Goal: Information Seeking & Learning: Check status

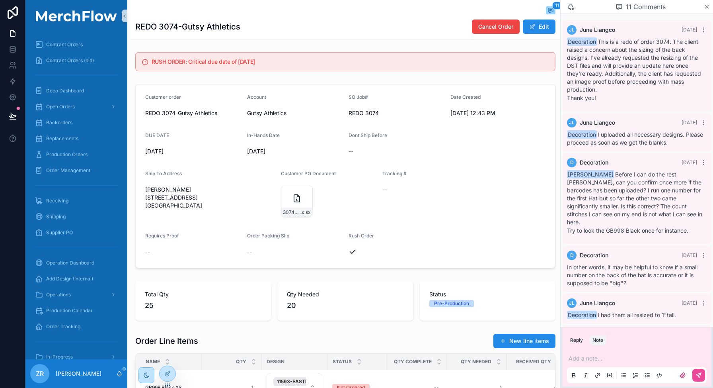
scroll to position [183, 0]
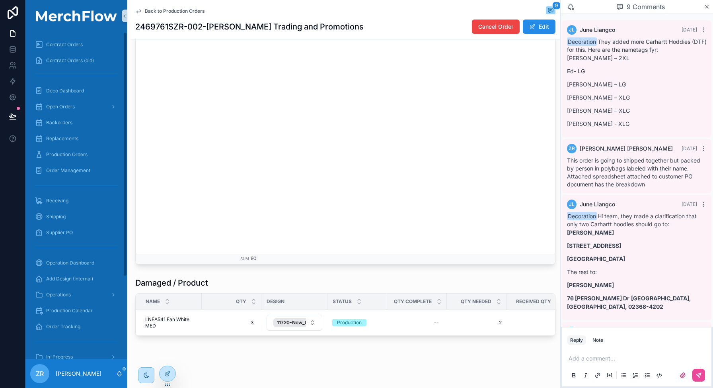
scroll to position [268, 0]
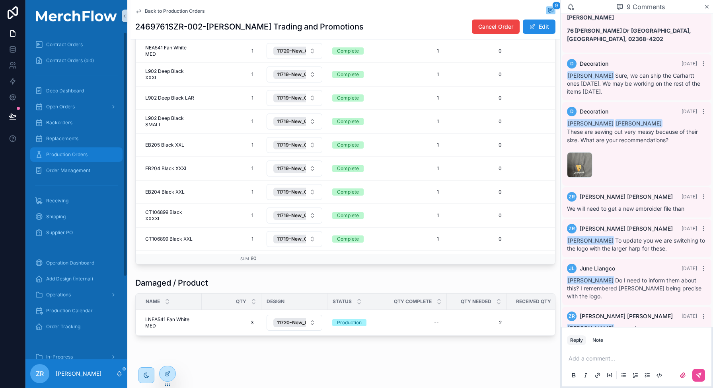
click at [80, 156] on span "Production Orders" at bounding box center [66, 154] width 41 height 6
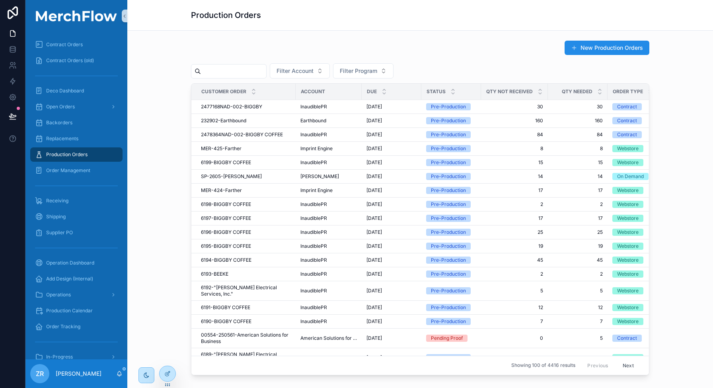
click at [226, 66] on input "scrollable content" at bounding box center [233, 71] width 65 height 11
paste input "*******"
type input "*******"
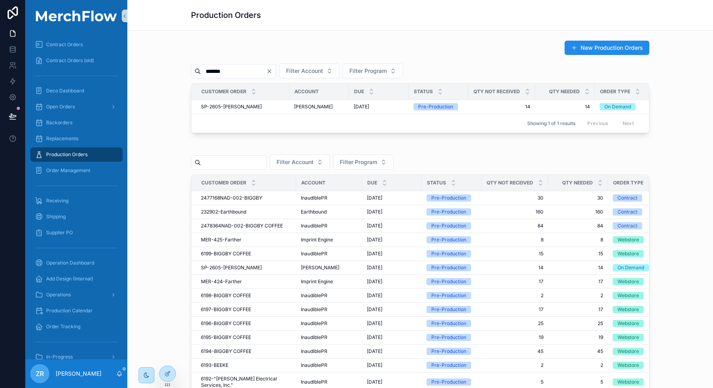
click at [273, 69] on icon "Clear" at bounding box center [269, 71] width 6 height 6
click at [359, 34] on div "New Production Orders Filter Account Filter Program Customer order Account DUE …" at bounding box center [420, 276] width 586 height 490
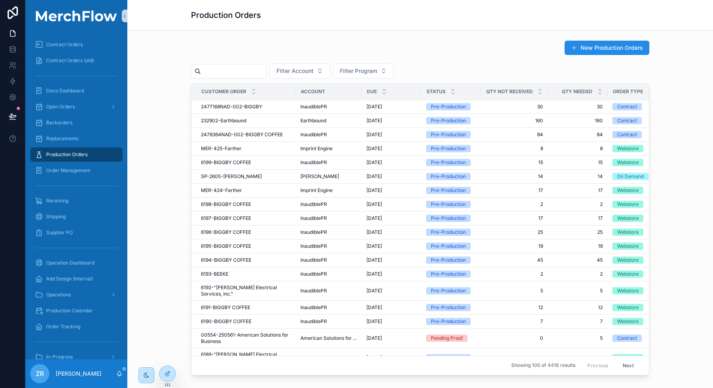
click at [221, 71] on input "scrollable content" at bounding box center [233, 71] width 65 height 11
paste input "*******"
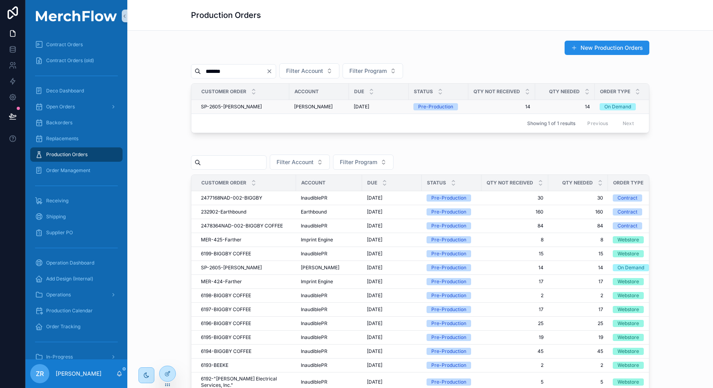
type input "*******"
click at [231, 106] on span "SP-2605-[PERSON_NAME]" at bounding box center [231, 107] width 61 height 6
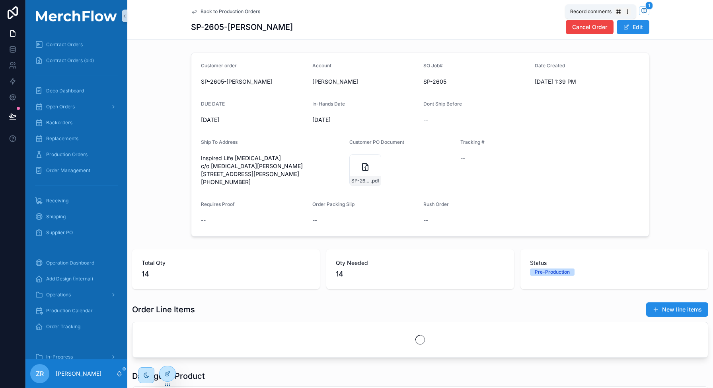
click at [643, 12] on icon "scrollable content" at bounding box center [644, 11] width 6 height 6
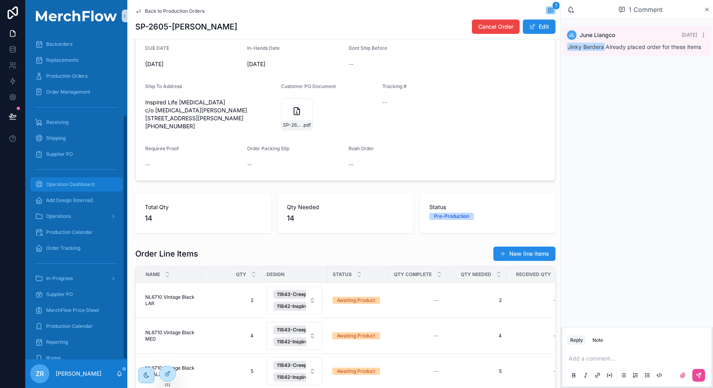
scroll to position [111, 0]
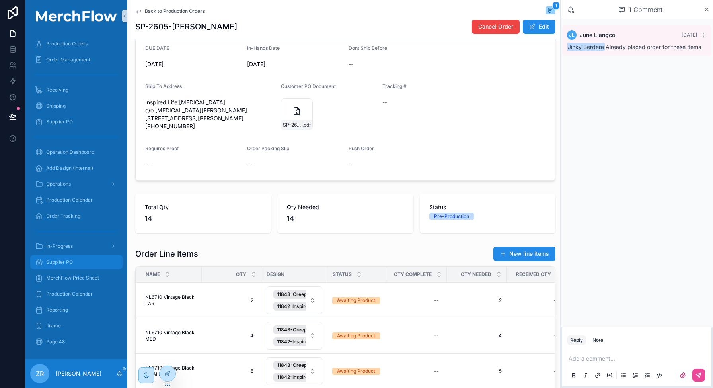
click at [102, 263] on div "Supplier PO" at bounding box center [76, 262] width 83 height 13
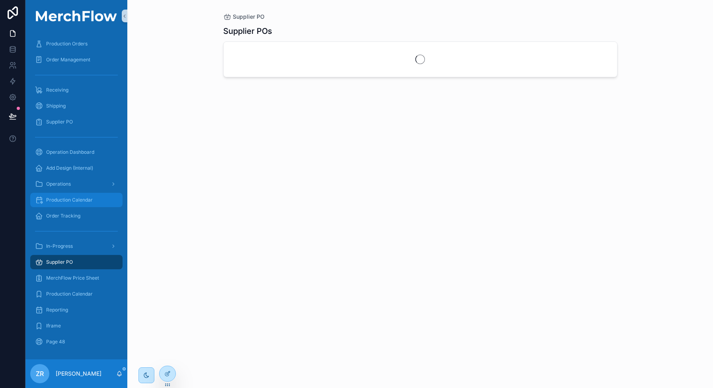
click at [92, 195] on div "Production Calendar" at bounding box center [76, 199] width 83 height 13
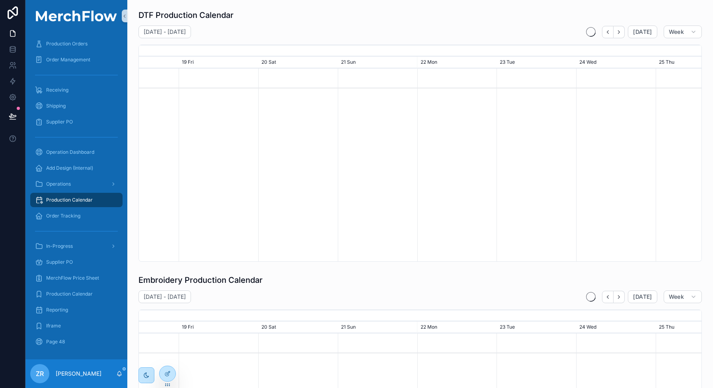
scroll to position [0, 836]
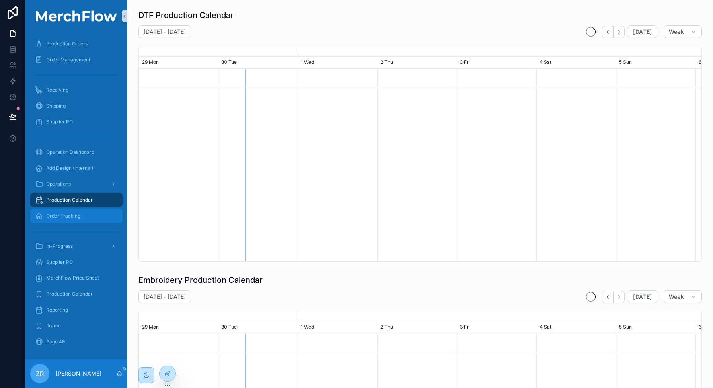
click at [92, 220] on div "Order Tracking" at bounding box center [76, 215] width 83 height 13
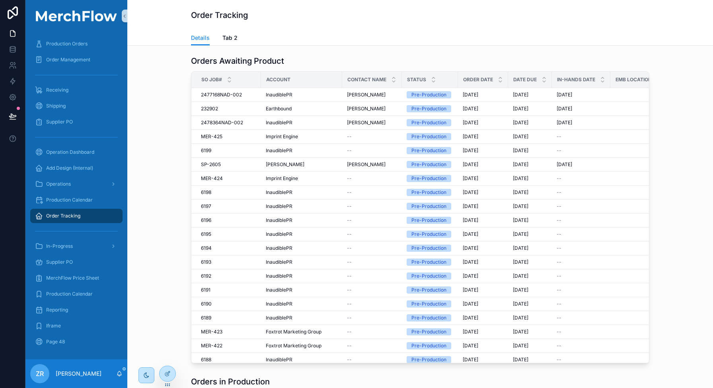
click at [371, 63] on div "Orders Awaiting Product" at bounding box center [420, 60] width 459 height 11
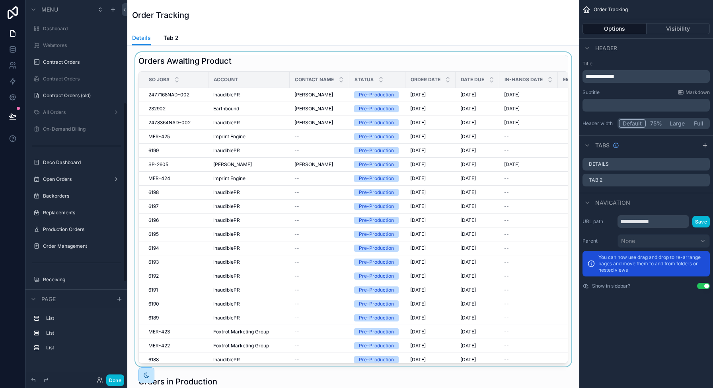
click at [300, 63] on div "scrollable content" at bounding box center [354, 209] width 440 height 314
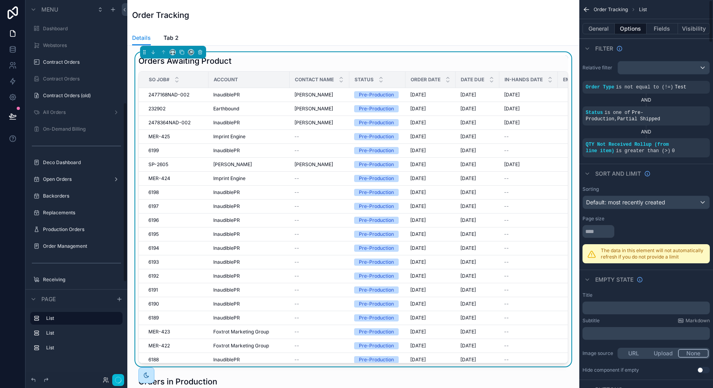
click at [627, 108] on div "Status is one of Pre-Production , Partial Shipped" at bounding box center [646, 115] width 127 height 19
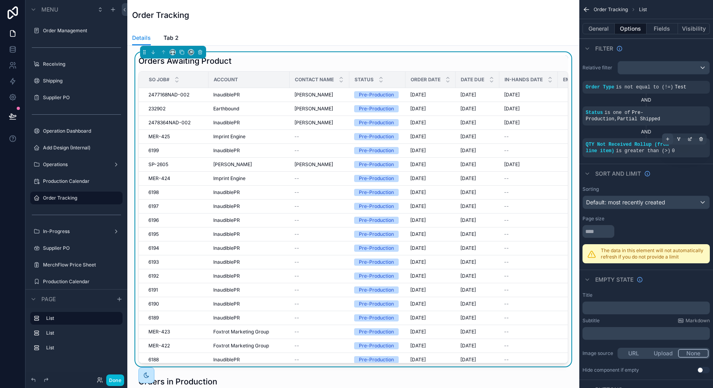
click at [667, 139] on icon "scrollable content" at bounding box center [668, 139] width 5 height 5
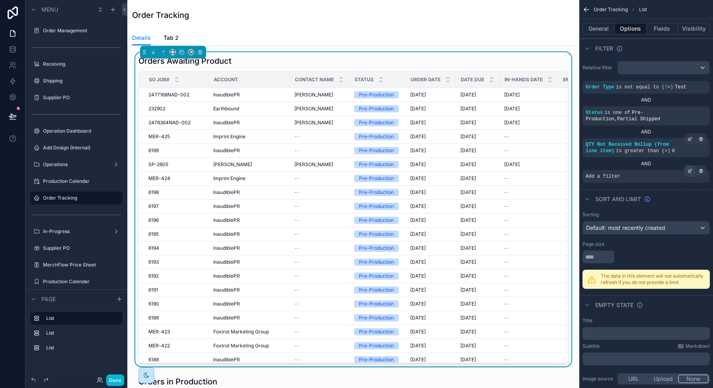
click at [690, 171] on icon "scrollable content" at bounding box center [691, 170] width 2 height 2
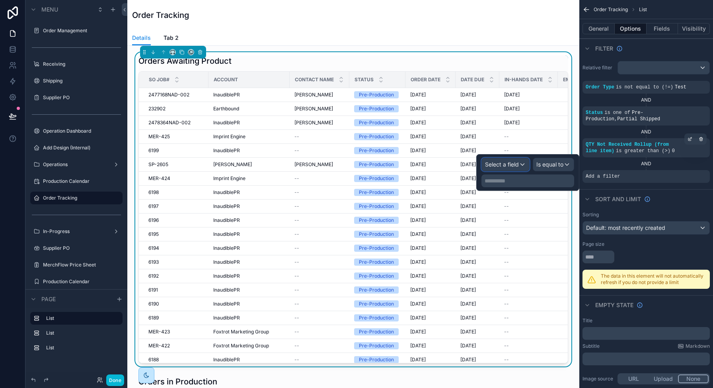
click at [498, 167] on span "Select a field" at bounding box center [502, 164] width 34 height 7
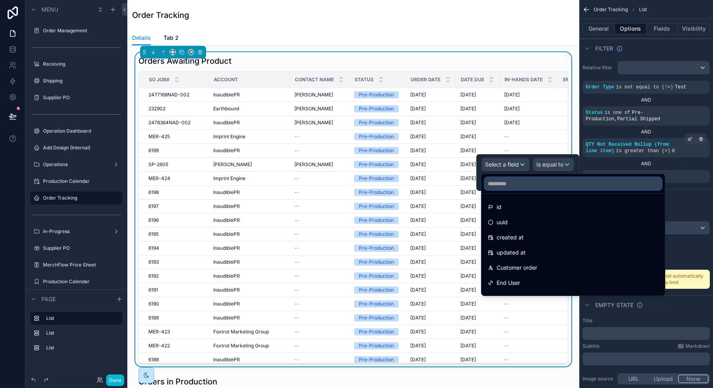
click at [514, 186] on input "text" at bounding box center [573, 183] width 177 height 13
type input "*"
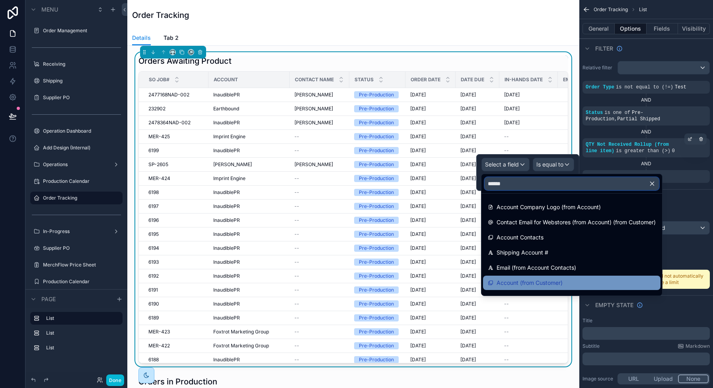
type input "******"
click at [545, 283] on span "Account (from Customer)" at bounding box center [530, 283] width 66 height 10
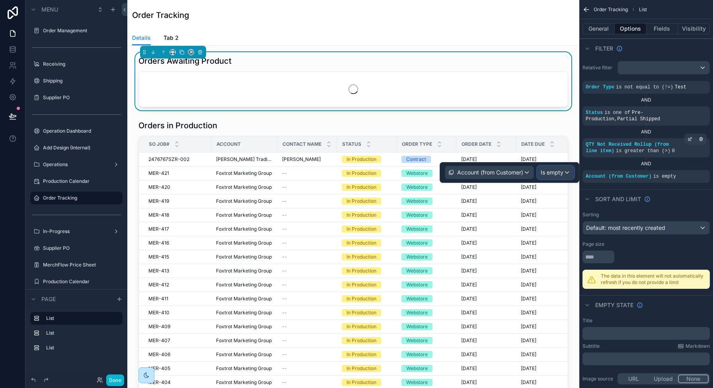
click at [557, 174] on span "Is empty" at bounding box center [552, 172] width 23 height 8
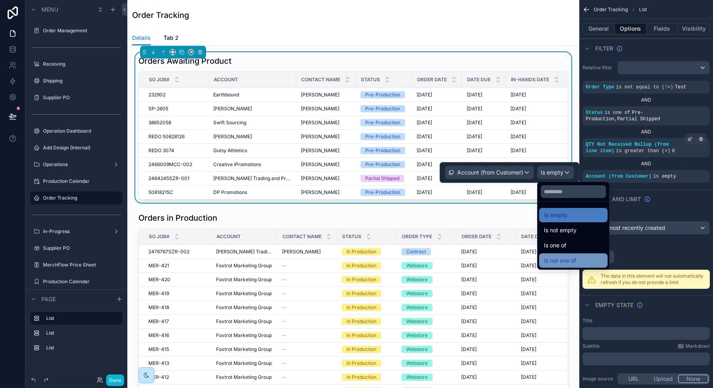
click at [581, 258] on div "Is not one of" at bounding box center [573, 261] width 59 height 10
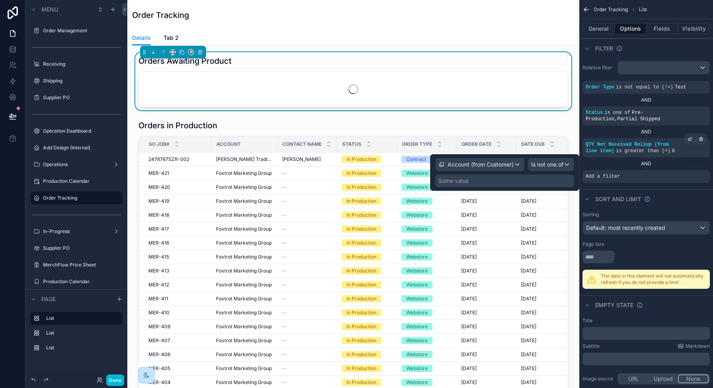
click at [485, 184] on div "Some value" at bounding box center [505, 180] width 139 height 13
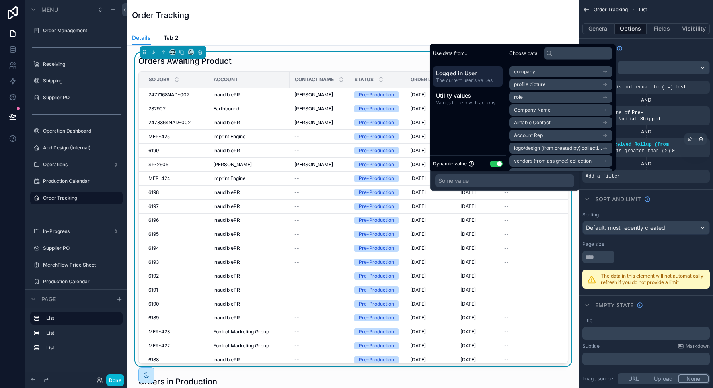
click at [501, 163] on button "Use setting" at bounding box center [496, 163] width 13 height 6
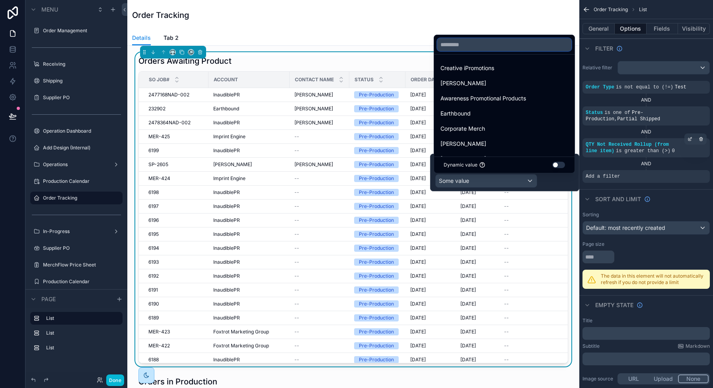
click at [475, 51] on input "text" at bounding box center [505, 44] width 134 height 13
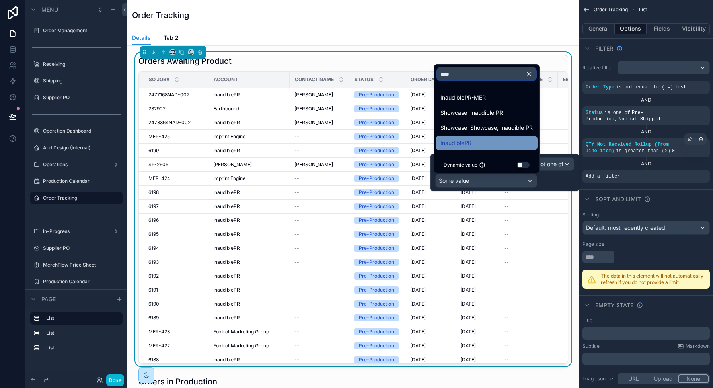
type input "****"
click at [489, 140] on div "InaudiblePR" at bounding box center [487, 143] width 92 height 10
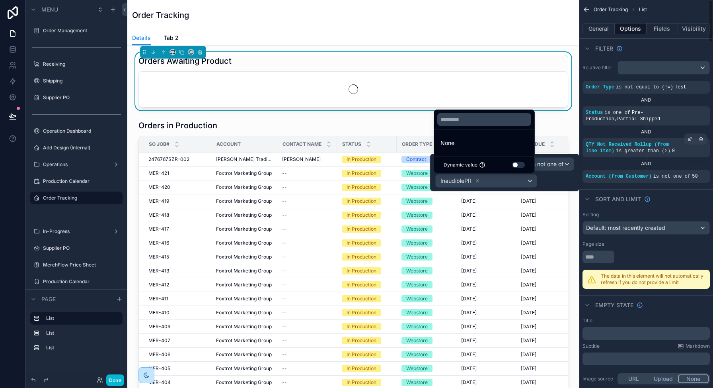
click at [641, 53] on div "Filter" at bounding box center [647, 48] width 134 height 19
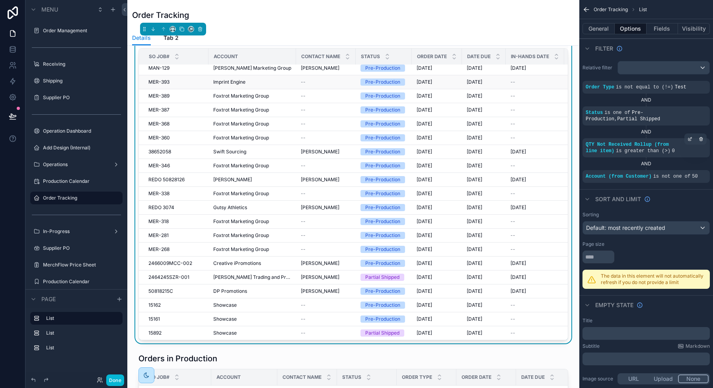
scroll to position [135, 0]
click at [689, 170] on icon "scrollable content" at bounding box center [690, 171] width 3 height 3
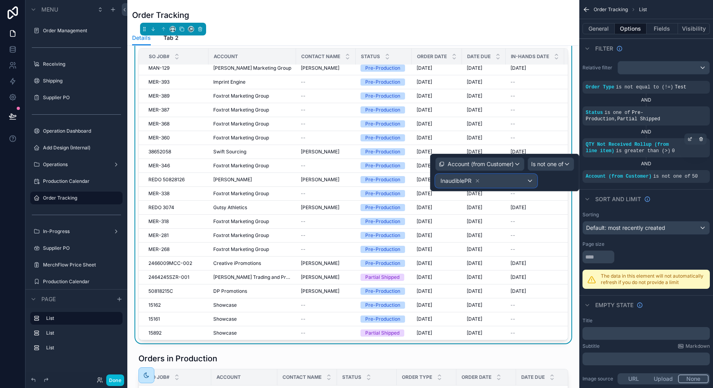
click at [488, 181] on div "InaudiblePR" at bounding box center [486, 180] width 101 height 13
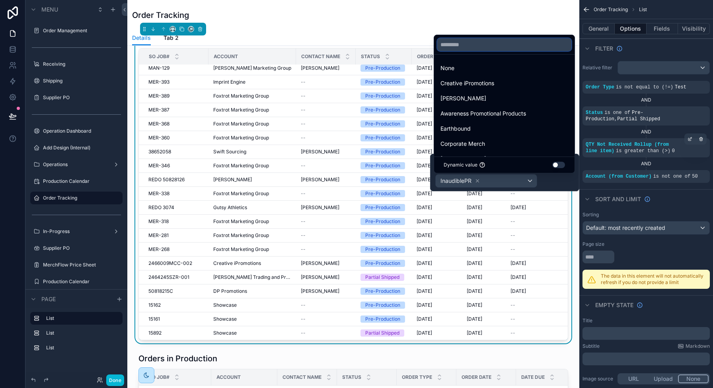
click at [471, 41] on input "text" at bounding box center [505, 44] width 134 height 13
type input "*"
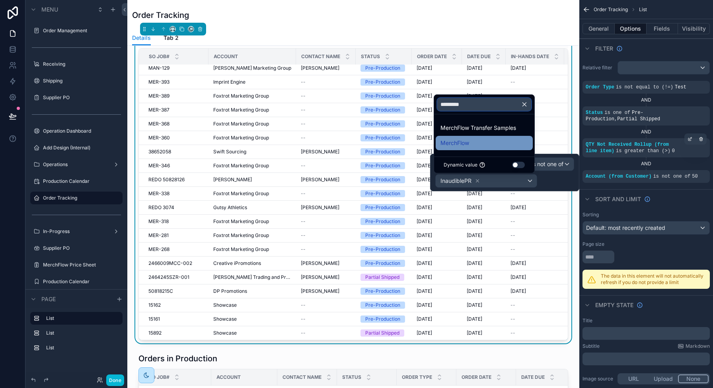
type input "*********"
click at [463, 139] on span "MerchFlow" at bounding box center [455, 143] width 29 height 10
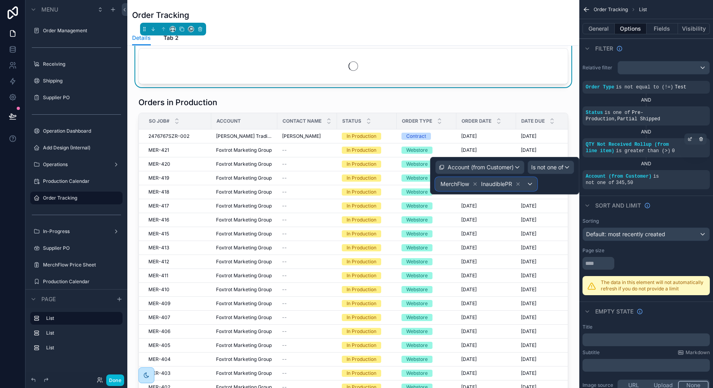
click at [526, 184] on div "MerchFlow InaudiblePR" at bounding box center [486, 184] width 101 height 13
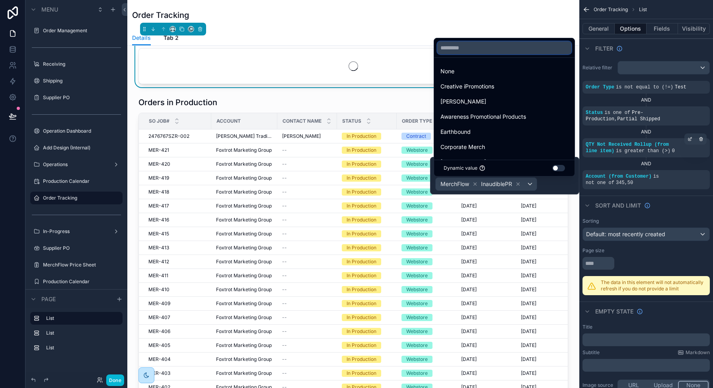
click at [465, 51] on input "text" at bounding box center [505, 47] width 134 height 13
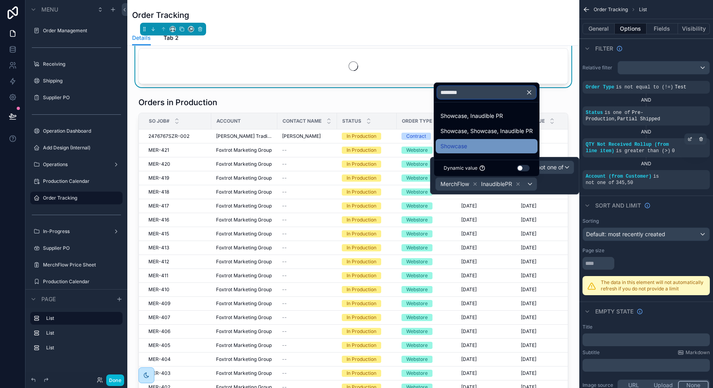
type input "********"
click at [464, 150] on span "Showcase" at bounding box center [454, 146] width 27 height 10
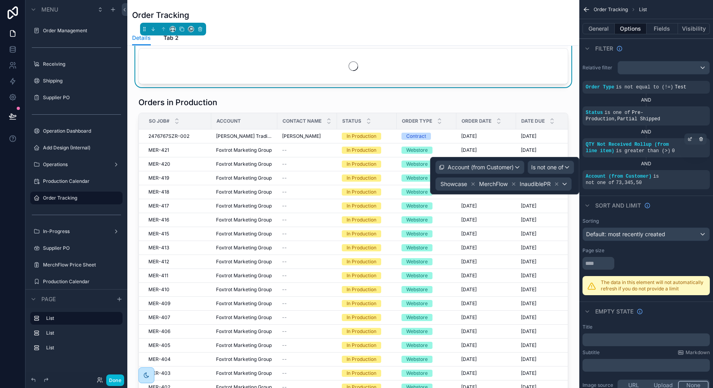
click at [653, 52] on div "Filter" at bounding box center [647, 48] width 134 height 19
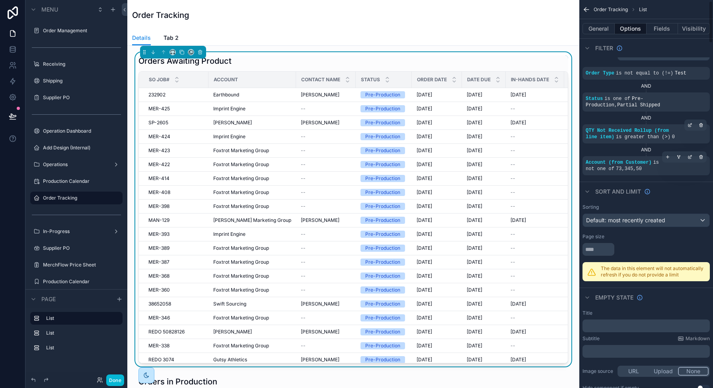
scroll to position [15, 0]
click at [416, 41] on div "Details Tab 2" at bounding box center [353, 37] width 443 height 15
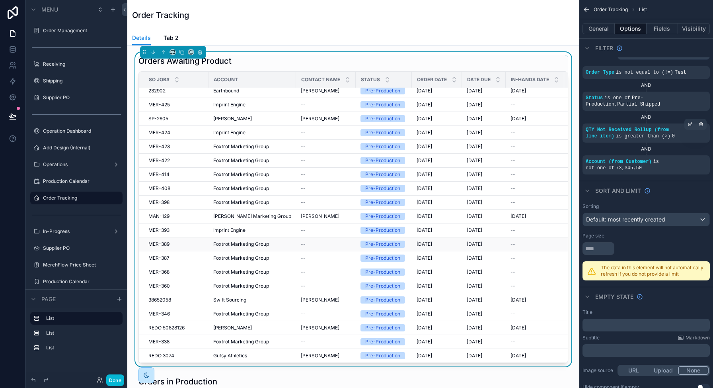
scroll to position [0, 0]
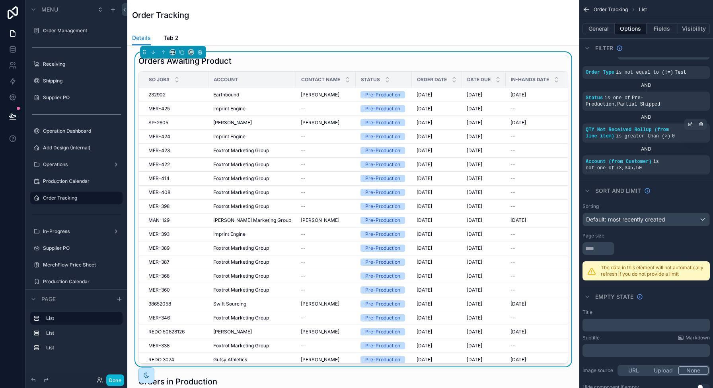
click at [323, 16] on div "Order Tracking" at bounding box center [353, 15] width 443 height 11
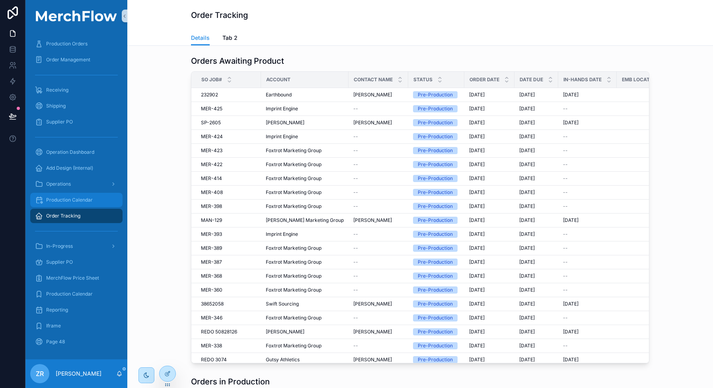
click at [84, 201] on span "Production Calendar" at bounding box center [69, 200] width 47 height 6
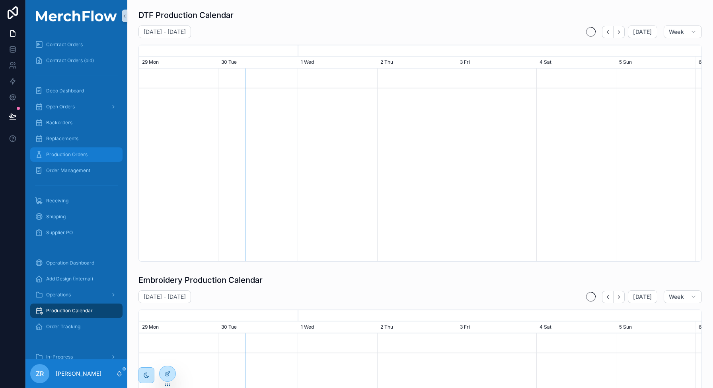
click at [81, 155] on span "Production Orders" at bounding box center [66, 154] width 41 height 6
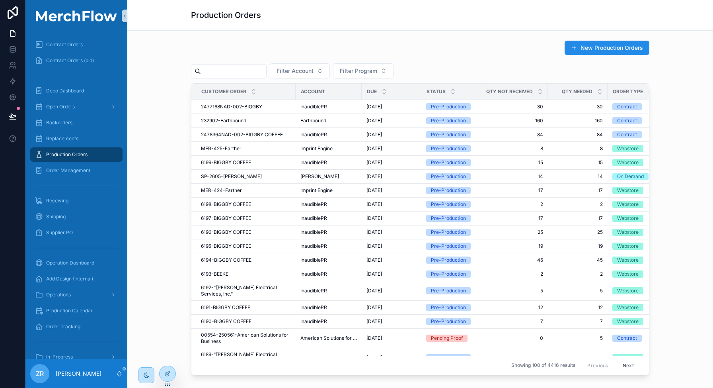
click at [228, 71] on input "scrollable content" at bounding box center [233, 71] width 65 height 11
paste input "**********"
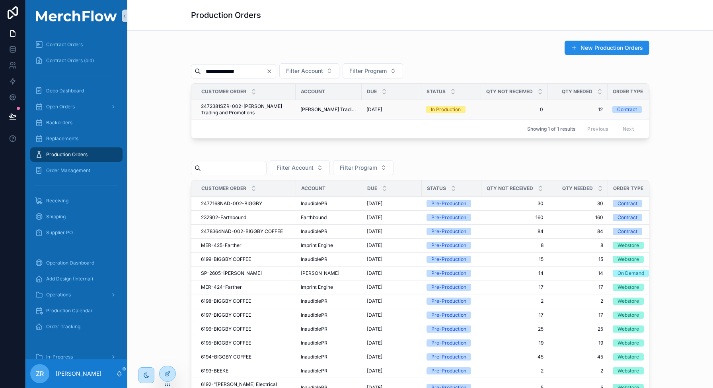
type input "**********"
click at [265, 107] on span "2472381SZR-002-[PERSON_NAME] Trading and Promotions" at bounding box center [246, 109] width 90 height 13
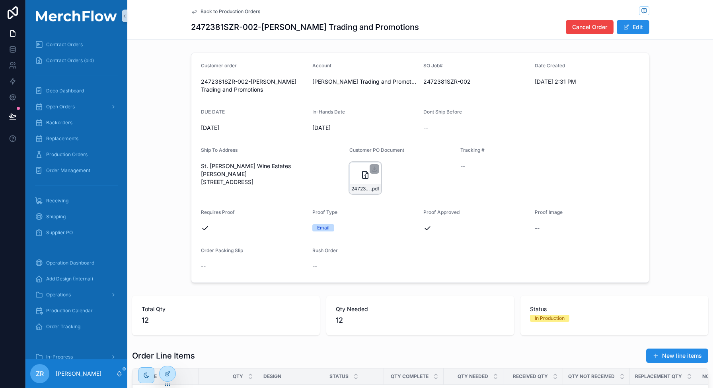
click at [362, 182] on div "2472381SZR-002 .pdf" at bounding box center [366, 178] width 32 height 32
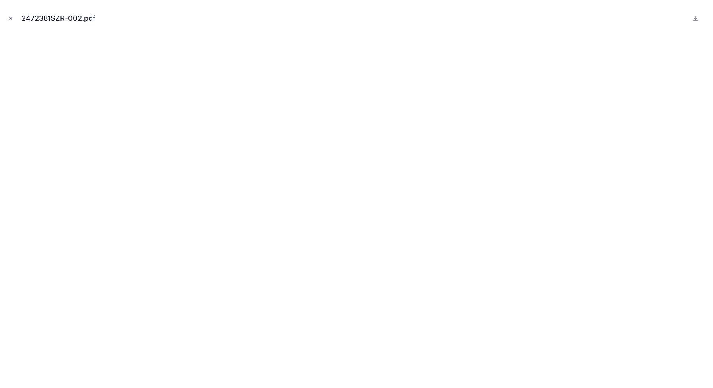
click at [10, 14] on button "Close modal" at bounding box center [10, 18] width 9 height 9
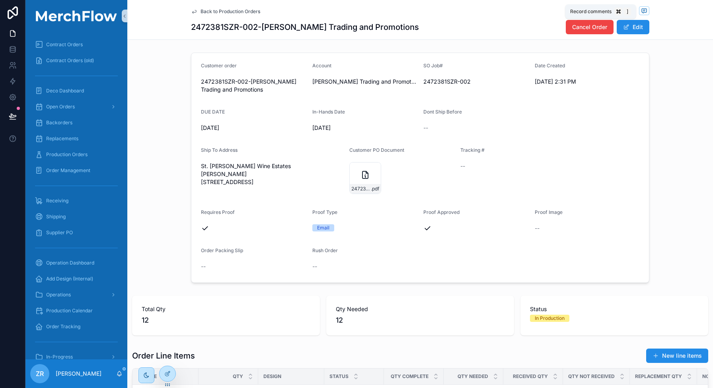
click at [643, 10] on icon "scrollable content" at bounding box center [644, 10] width 2 height 0
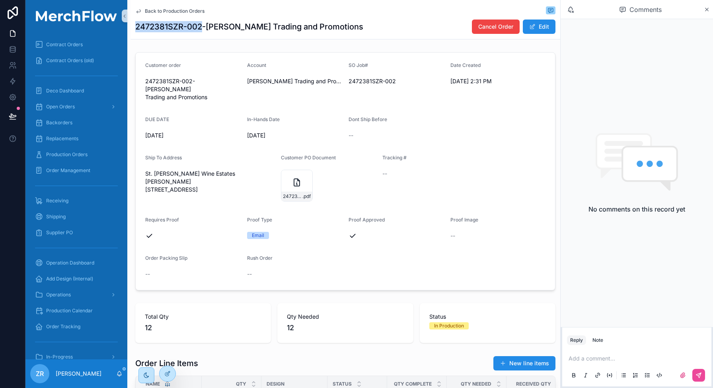
drag, startPoint x: 201, startPoint y: 27, endPoint x: 131, endPoint y: 22, distance: 70.2
click at [131, 22] on div "Back to Production Orders 2472381SZR-002-[PERSON_NAME] Trading and Promotions C…" at bounding box center [346, 19] width 430 height 39
copy h1 "2472381SZR-002"
click at [392, 154] on span "Tracking #" at bounding box center [395, 157] width 24 height 6
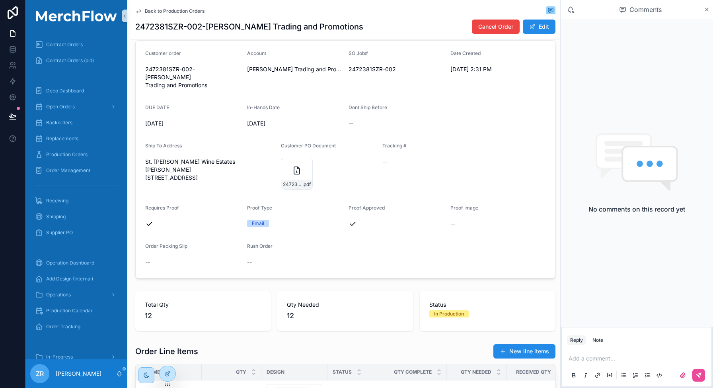
scroll to position [10, 0]
click at [600, 340] on div "Note" at bounding box center [598, 340] width 11 height 6
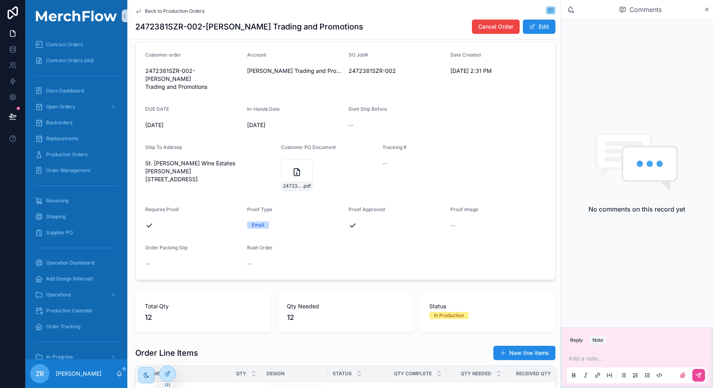
click at [593, 358] on p "scrollable content" at bounding box center [639, 358] width 140 height 8
click at [299, 169] on div "2472381SZR-002 .pdf" at bounding box center [297, 175] width 32 height 32
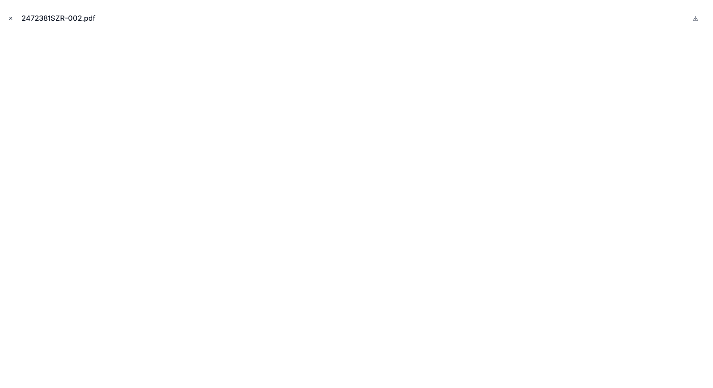
click at [10, 19] on icon "Close modal" at bounding box center [11, 19] width 6 height 6
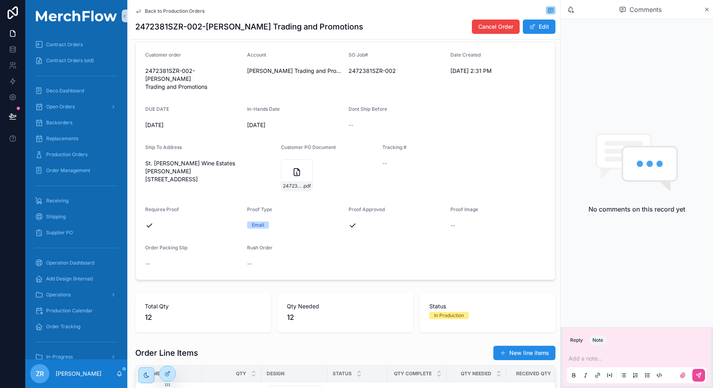
click at [596, 363] on div "Add a note..." at bounding box center [637, 366] width 140 height 33
click at [594, 359] on p "scrollable content" at bounding box center [639, 358] width 140 height 8
click at [701, 378] on button "scrollable content" at bounding box center [699, 375] width 13 height 13
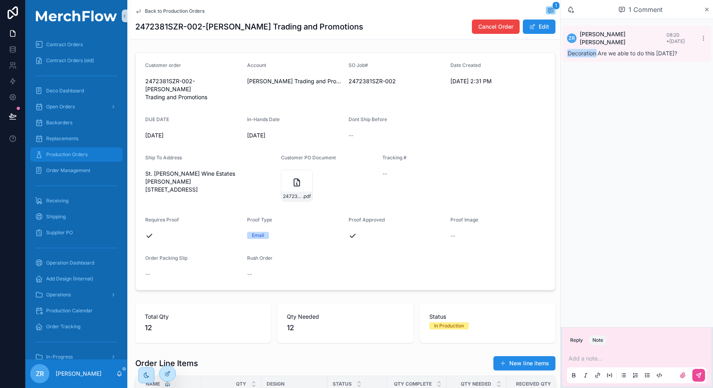
click at [79, 157] on span "Production Orders" at bounding box center [66, 154] width 41 height 6
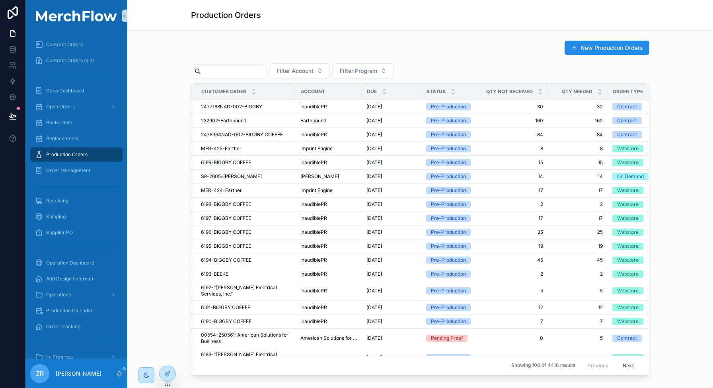
click at [207, 68] on input "scrollable content" at bounding box center [233, 71] width 65 height 11
paste input "**********"
type input "**********"
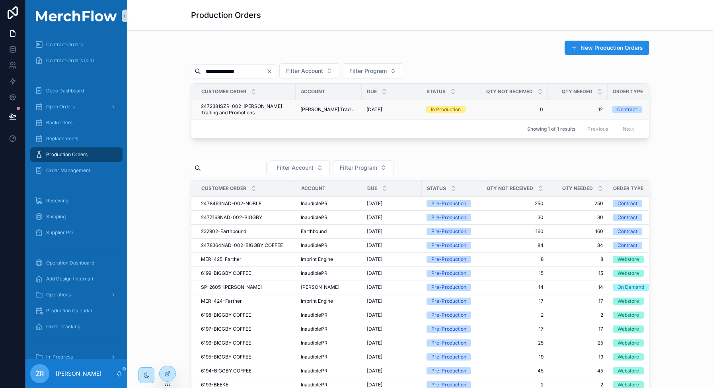
click at [238, 108] on span "2472381SZR-002-[PERSON_NAME] Trading and Promotions" at bounding box center [246, 109] width 90 height 13
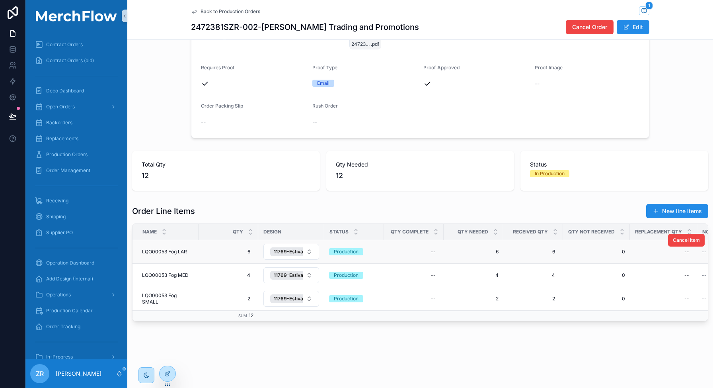
click at [170, 248] on span "LQO00053 Fog LAR" at bounding box center [164, 251] width 45 height 6
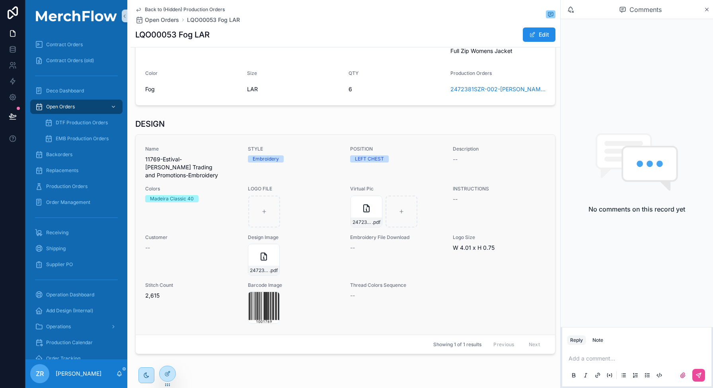
scroll to position [164, 0]
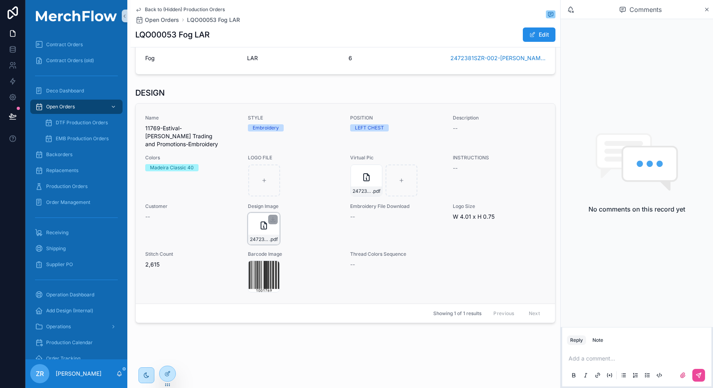
click at [258, 230] on div "2472381SZR_Estival .pdf" at bounding box center [264, 229] width 32 height 32
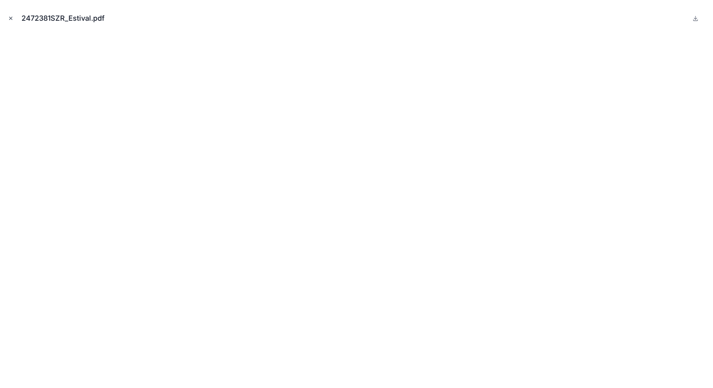
click at [10, 20] on icon "Close modal" at bounding box center [11, 19] width 6 height 6
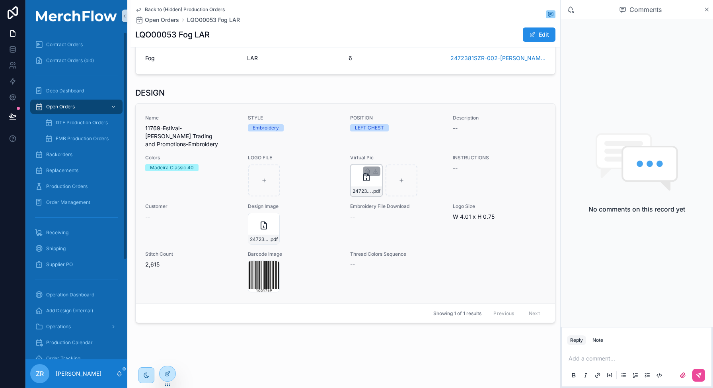
click at [364, 176] on icon "scrollable content" at bounding box center [367, 177] width 6 height 7
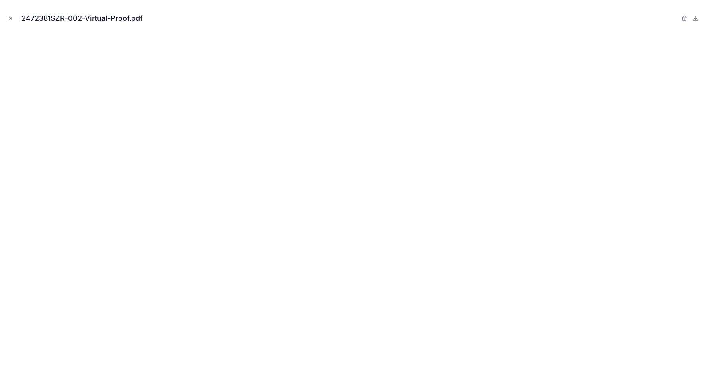
click at [8, 19] on icon "Close modal" at bounding box center [11, 19] width 6 height 6
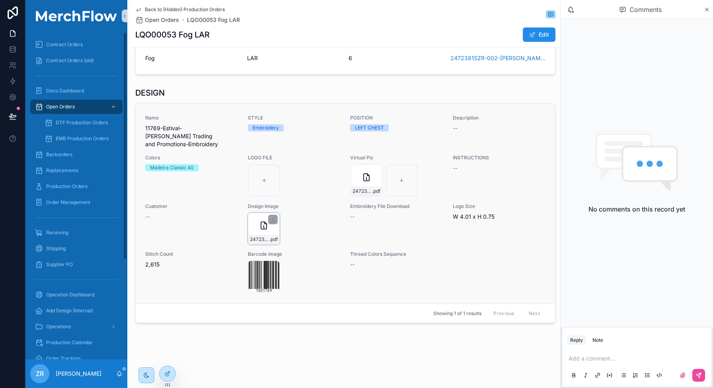
click at [248, 229] on div "2472381SZR_Estival .pdf" at bounding box center [264, 229] width 32 height 32
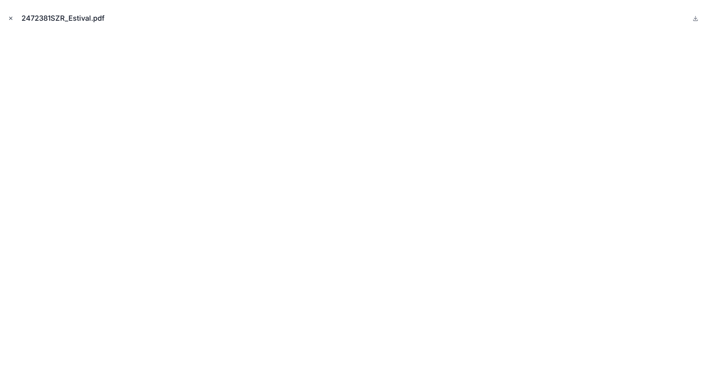
click at [10, 19] on icon "Close modal" at bounding box center [11, 18] width 3 height 3
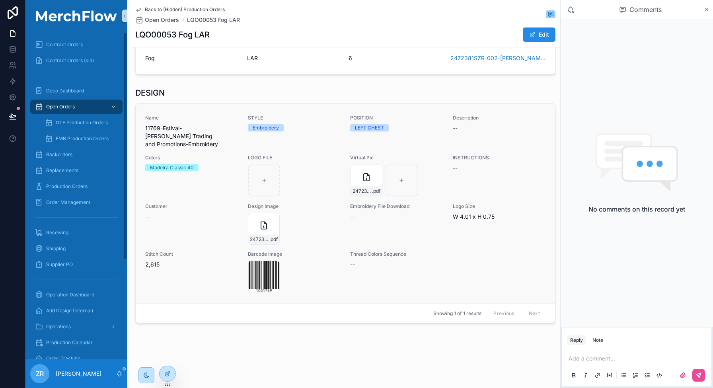
click at [372, 273] on div "Thread Colors Sequence --" at bounding box center [396, 271] width 93 height 41
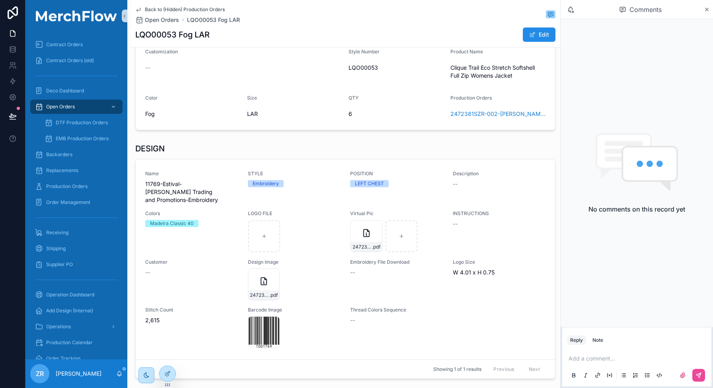
scroll to position [164, 0]
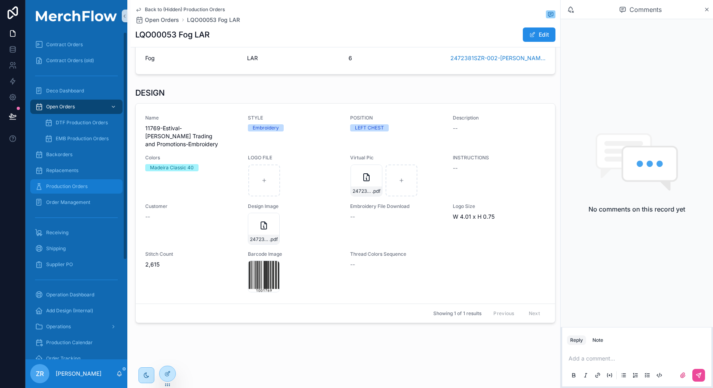
click at [73, 184] on span "Production Orders" at bounding box center [66, 186] width 41 height 6
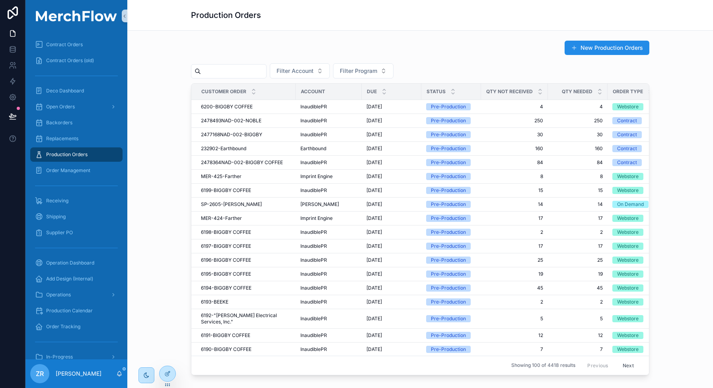
click at [217, 70] on input "scrollable content" at bounding box center [233, 71] width 65 height 11
paste input "**********"
type input "**********"
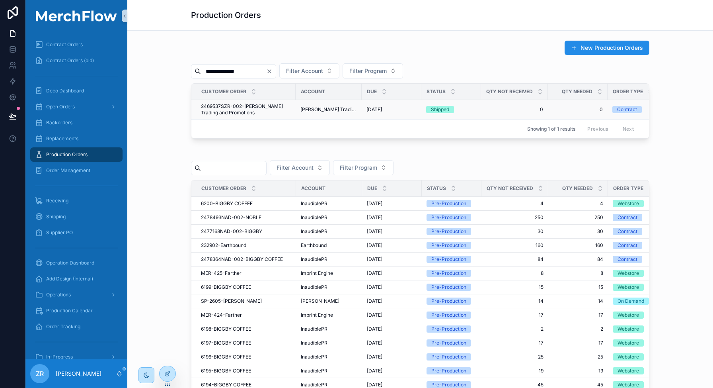
click at [235, 110] on span "2469537SZR-002-[PERSON_NAME] Trading and Promotions" at bounding box center [246, 109] width 90 height 13
